Goal: Task Accomplishment & Management: Use online tool/utility

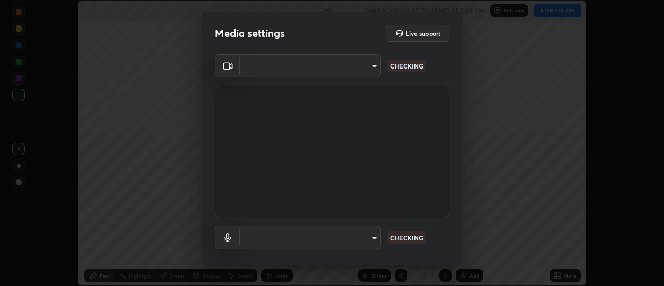
scroll to position [286, 664]
type input "cf8053163bb2f7d6ecf3d6bd7b4235d237b850a42bc303a0614f26eb784a67d0"
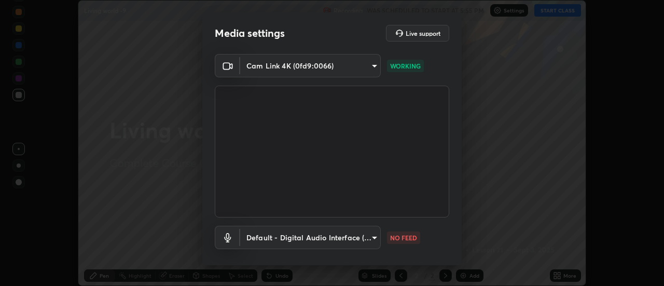
click at [317, 238] on body "Erase all Living world -9 Recording WAS SCHEDULED TO START AT 5:55 PM Settings …" at bounding box center [332, 143] width 664 height 286
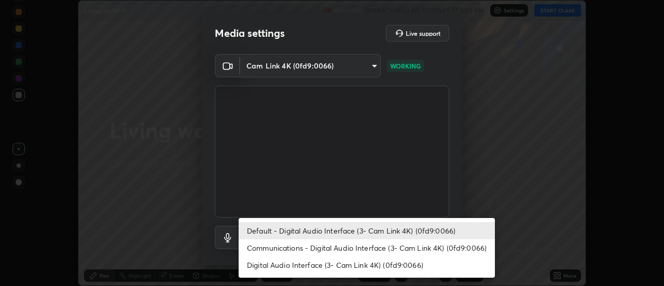
click at [337, 248] on li "Communications - Digital Audio Interface (3- Cam Link 4K) (0fd9:0066)" at bounding box center [367, 247] width 256 height 17
type input "communications"
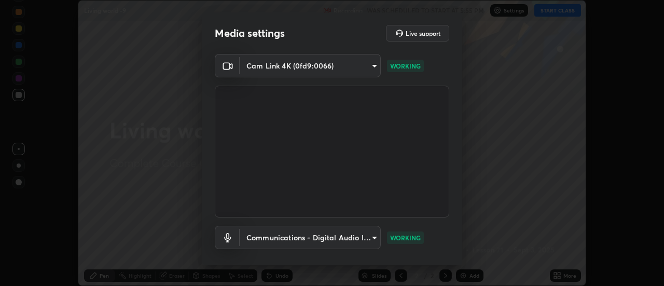
scroll to position [54, 0]
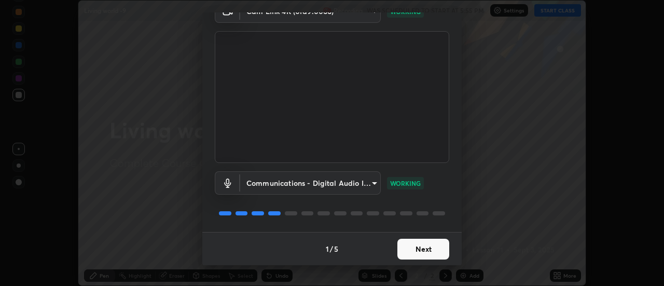
click at [426, 252] on button "Next" at bounding box center [424, 249] width 52 height 21
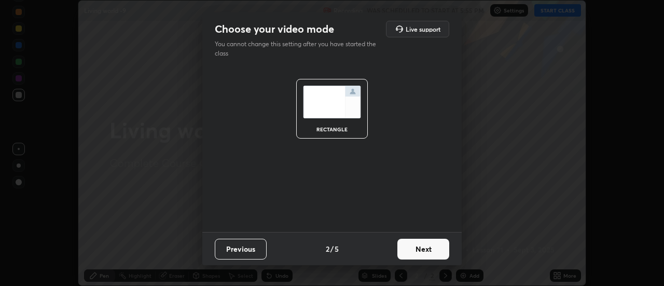
scroll to position [0, 0]
click at [434, 249] on button "Next" at bounding box center [424, 249] width 52 height 21
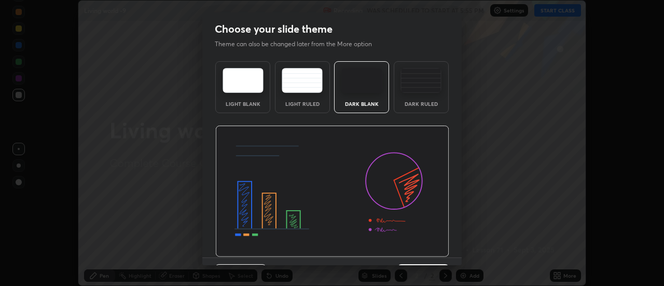
scroll to position [25, 0]
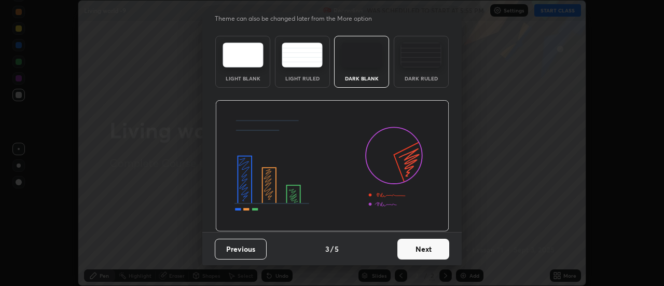
click at [431, 251] on button "Next" at bounding box center [424, 249] width 52 height 21
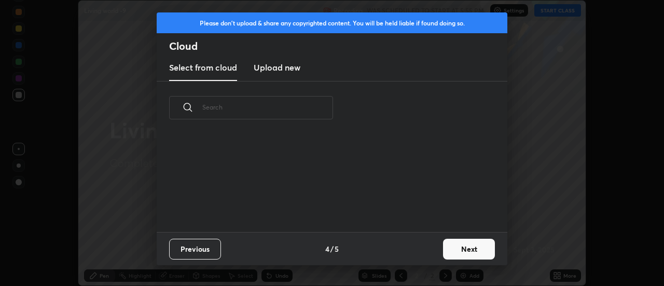
click at [465, 250] on button "Next" at bounding box center [469, 249] width 52 height 21
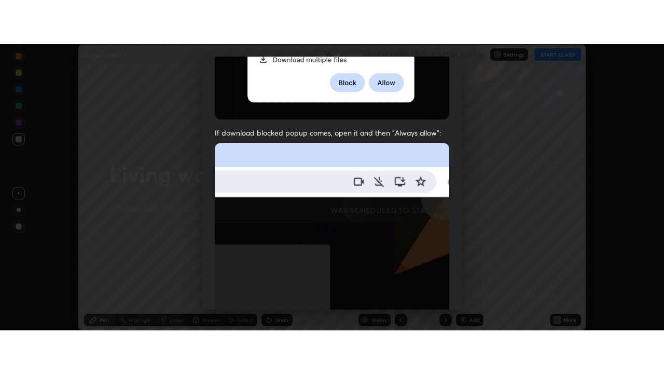
scroll to position [266, 0]
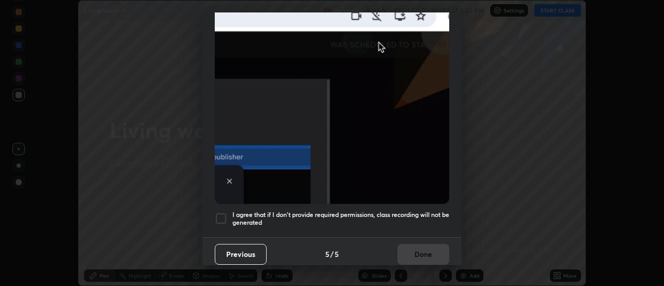
click at [218, 213] on div at bounding box center [221, 218] width 12 height 12
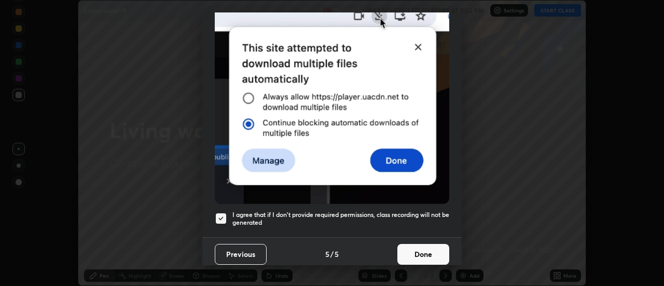
click at [418, 249] on button "Done" at bounding box center [424, 254] width 52 height 21
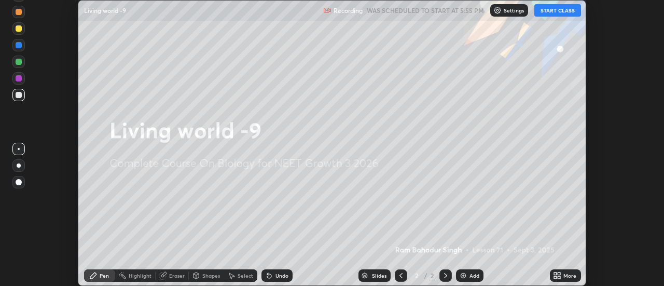
click at [562, 9] on button "START CLASS" at bounding box center [557, 10] width 47 height 12
click at [558, 276] on icon at bounding box center [557, 275] width 8 height 8
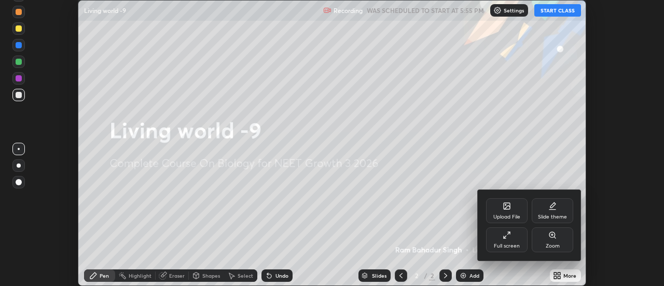
click at [516, 238] on div "Full screen" at bounding box center [507, 239] width 42 height 25
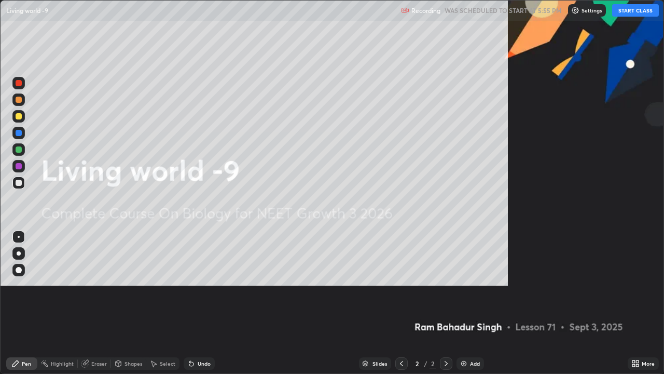
scroll to position [374, 664]
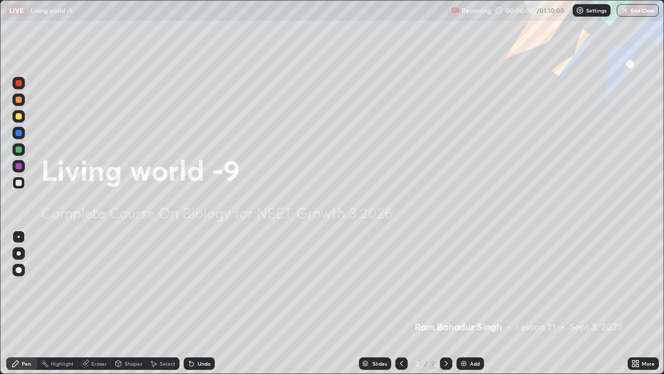
click at [464, 285] on img at bounding box center [464, 363] width 8 height 8
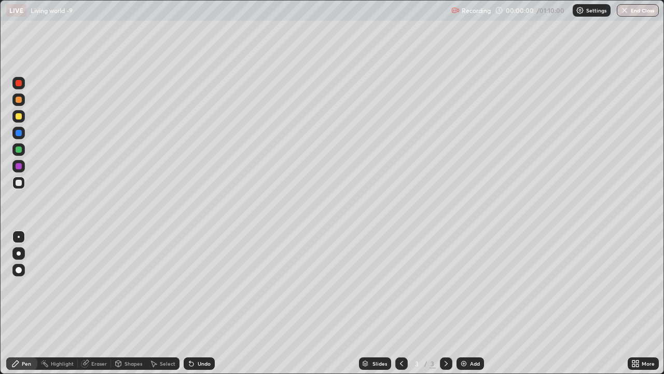
click at [462, 285] on img at bounding box center [464, 363] width 8 height 8
click at [461, 285] on img at bounding box center [464, 363] width 8 height 8
click at [460, 285] on img at bounding box center [464, 363] width 8 height 8
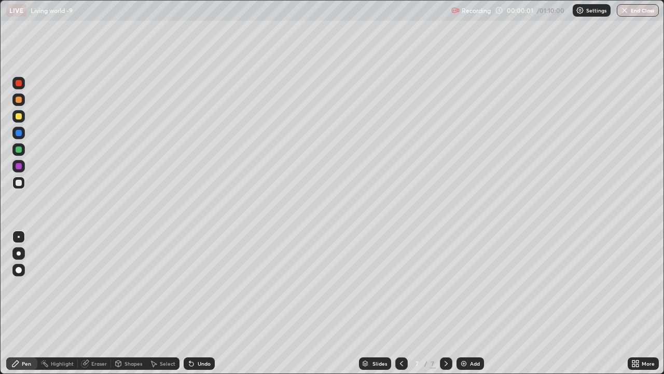
click at [460, 285] on img at bounding box center [464, 363] width 8 height 8
click at [462, 285] on img at bounding box center [464, 363] width 8 height 8
click at [461, 285] on img at bounding box center [464, 363] width 8 height 8
click at [460, 285] on img at bounding box center [464, 363] width 8 height 8
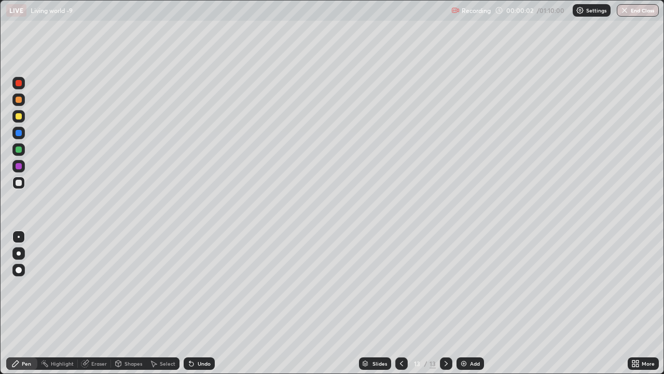
click at [400, 285] on icon at bounding box center [401, 363] width 3 height 5
click at [399, 285] on icon at bounding box center [402, 363] width 8 height 8
click at [400, 285] on icon at bounding box center [401, 363] width 3 height 5
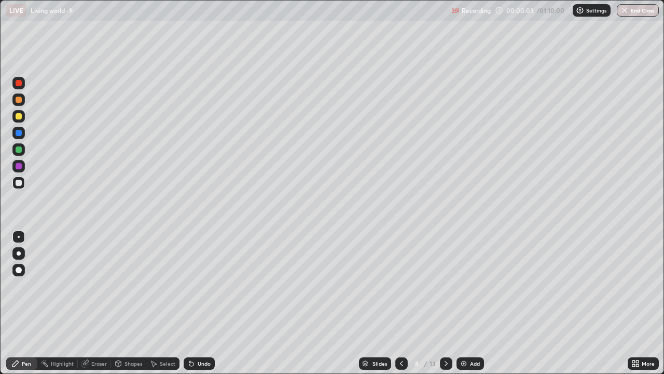
click at [401, 285] on icon at bounding box center [402, 363] width 8 height 8
click at [400, 285] on icon at bounding box center [402, 363] width 8 height 8
click at [21, 118] on div at bounding box center [19, 116] width 6 height 6
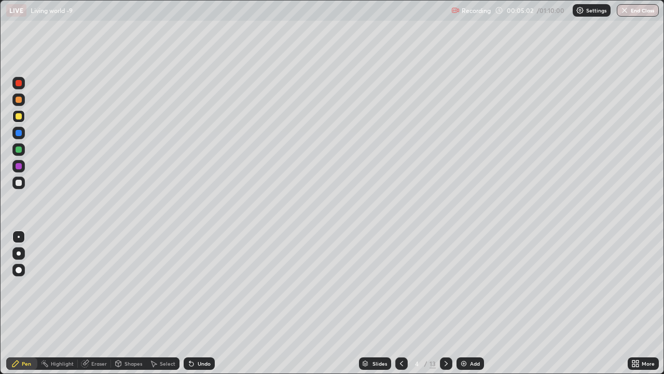
click at [19, 118] on div at bounding box center [19, 116] width 6 height 6
click at [21, 151] on div at bounding box center [19, 149] width 6 height 6
click at [19, 270] on div at bounding box center [19, 270] width 6 height 6
click at [22, 120] on div at bounding box center [18, 116] width 12 height 12
click at [19, 237] on div at bounding box center [19, 237] width 2 height 2
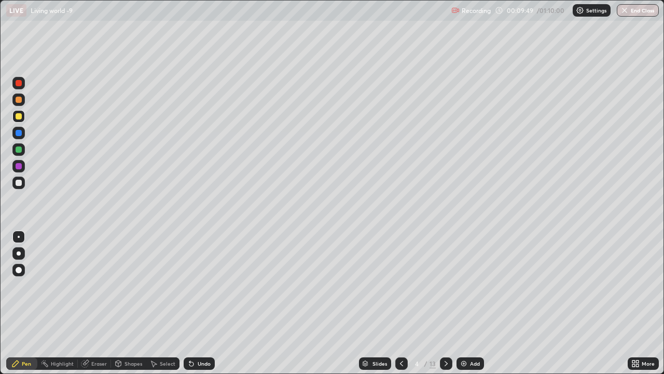
click at [22, 150] on div at bounding box center [18, 149] width 12 height 12
click at [24, 267] on div at bounding box center [18, 270] width 12 height 12
click at [21, 115] on div at bounding box center [19, 116] width 6 height 6
click at [19, 237] on div at bounding box center [19, 237] width 2 height 2
click at [445, 285] on icon at bounding box center [446, 363] width 8 height 8
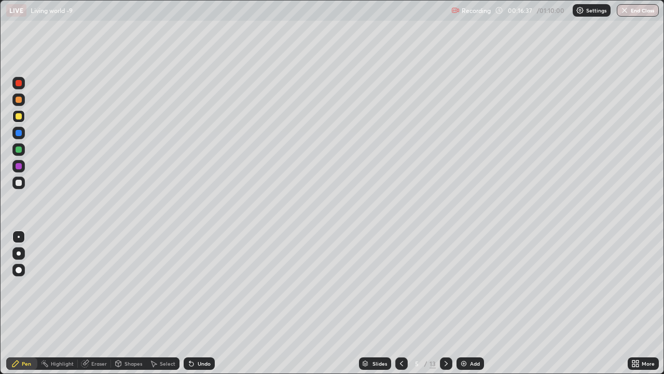
click at [19, 253] on div at bounding box center [19, 253] width 4 height 4
click at [19, 237] on div at bounding box center [19, 237] width 2 height 2
click at [87, 285] on icon at bounding box center [86, 362] width 6 height 5
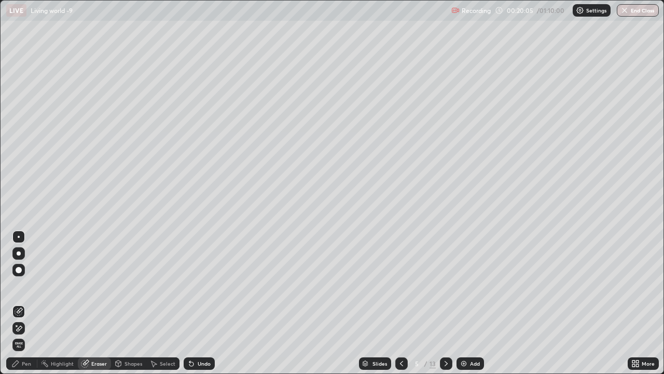
click at [22, 285] on div "Pen" at bounding box center [26, 363] width 9 height 5
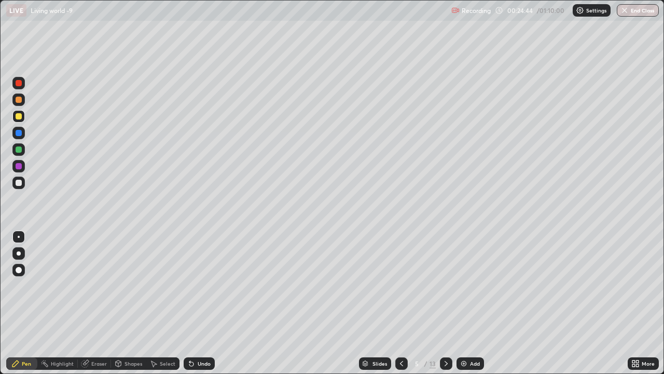
click at [446, 285] on icon at bounding box center [446, 363] width 8 height 8
click at [444, 285] on icon at bounding box center [446, 363] width 8 height 8
click at [401, 285] on icon at bounding box center [402, 363] width 8 height 8
click at [19, 134] on div at bounding box center [19, 133] width 6 height 6
click at [20, 115] on div at bounding box center [19, 116] width 6 height 6
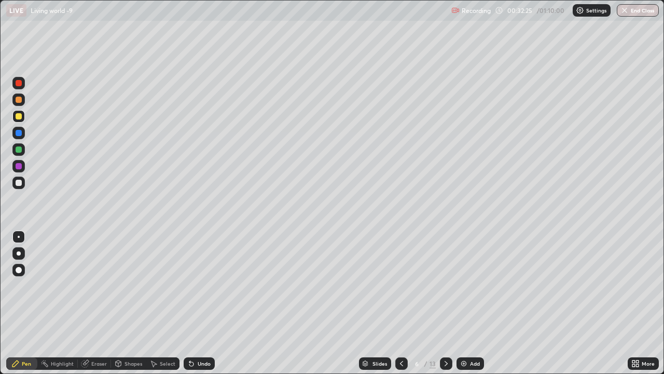
click at [19, 83] on div at bounding box center [19, 83] width 6 height 6
click at [19, 116] on div at bounding box center [19, 116] width 6 height 6
click at [22, 134] on div at bounding box center [18, 133] width 12 height 12
click at [21, 84] on div at bounding box center [19, 83] width 6 height 6
click at [19, 116] on div at bounding box center [19, 116] width 6 height 6
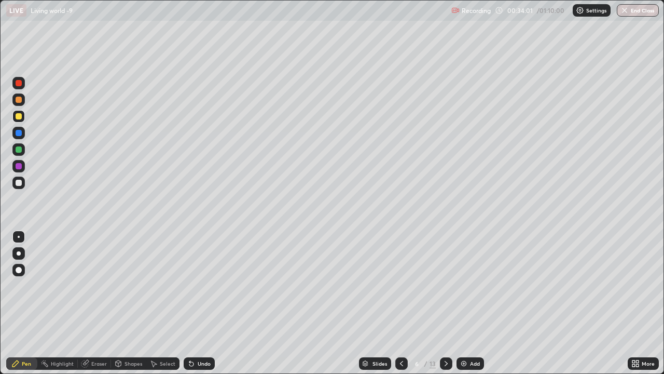
click at [18, 134] on div at bounding box center [19, 133] width 6 height 6
click at [20, 85] on div at bounding box center [19, 83] width 6 height 6
click at [18, 120] on div at bounding box center [18, 116] width 12 height 12
click at [18, 132] on div at bounding box center [19, 133] width 6 height 6
click at [23, 85] on div at bounding box center [18, 83] width 12 height 12
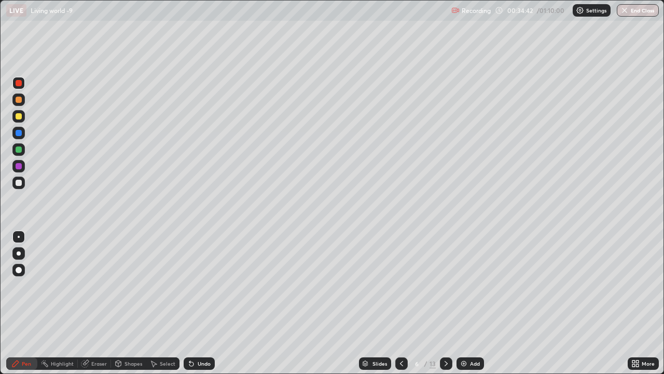
click at [20, 115] on div at bounding box center [19, 116] width 6 height 6
click at [445, 285] on icon at bounding box center [446, 363] width 8 height 8
click at [446, 285] on icon at bounding box center [446, 363] width 8 height 8
click at [399, 285] on icon at bounding box center [402, 363] width 8 height 8
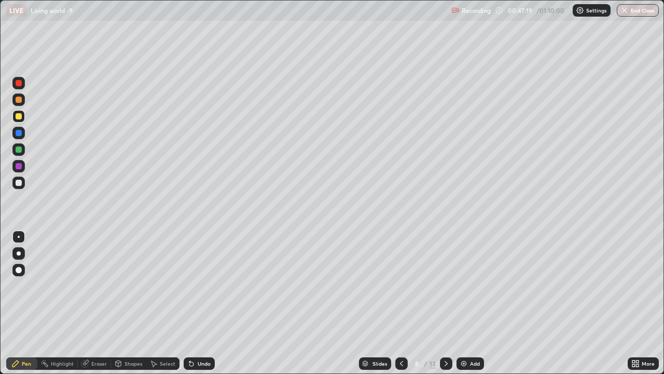
click at [446, 285] on icon at bounding box center [446, 363] width 8 height 8
click at [22, 149] on div at bounding box center [18, 149] width 12 height 12
click at [18, 117] on div at bounding box center [19, 116] width 6 height 6
click at [21, 149] on div at bounding box center [19, 149] width 6 height 6
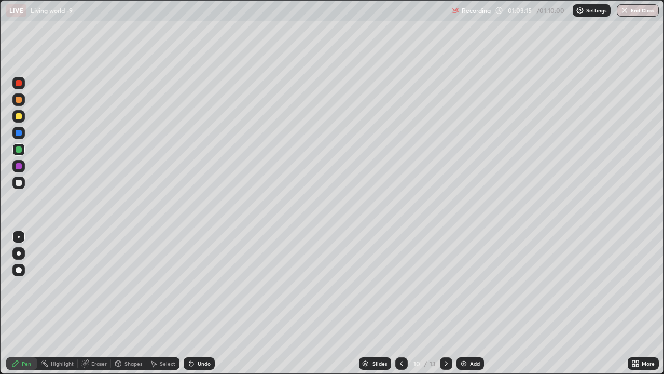
click at [19, 253] on div at bounding box center [19, 253] width 4 height 4
click at [17, 117] on div at bounding box center [19, 116] width 6 height 6
click at [19, 148] on div at bounding box center [19, 149] width 6 height 6
click at [629, 13] on button "End Class" at bounding box center [638, 10] width 42 height 12
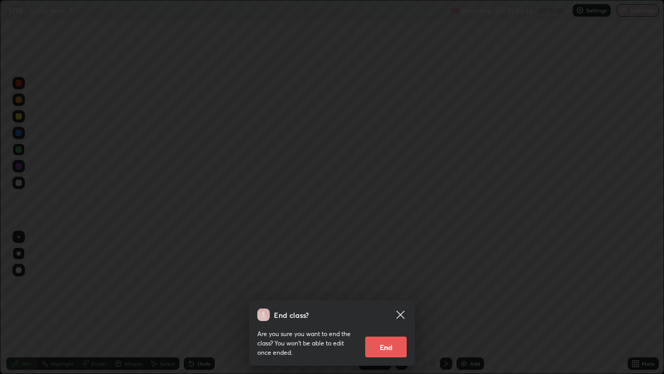
click at [402, 285] on button "End" at bounding box center [386, 346] width 42 height 21
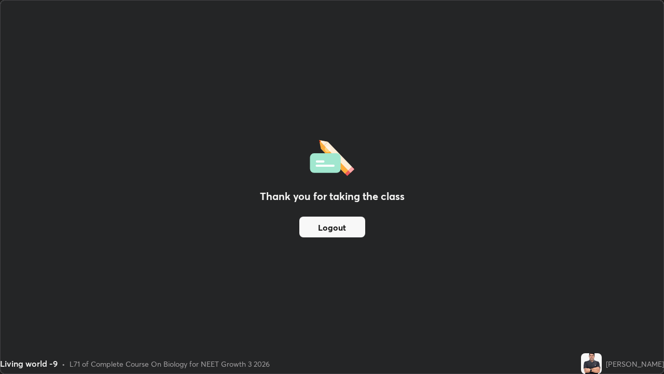
click at [323, 222] on button "Logout" at bounding box center [332, 226] width 66 height 21
